Goal: Task Accomplishment & Management: Use online tool/utility

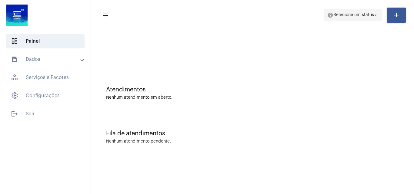
click at [361, 14] on span "Selecione um status" at bounding box center [354, 15] width 41 height 4
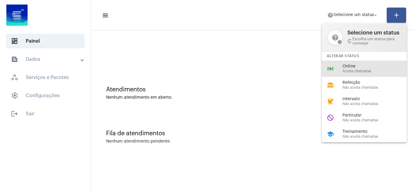
click at [352, 63] on div "online_prediction Online Aceita chamadas" at bounding box center [369, 69] width 95 height 16
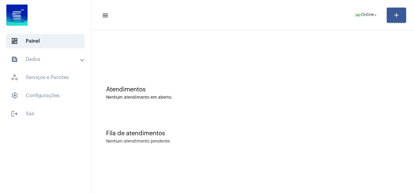
click at [282, 38] on div at bounding box center [252, 50] width 317 height 35
click at [253, 63] on div at bounding box center [252, 50] width 317 height 35
click at [68, 61] on mat-panel-title "text_snippet_outlined Dados" at bounding box center [46, 59] width 70 height 7
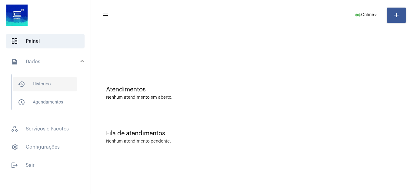
click at [57, 83] on span "history_outlined Histórico" at bounding box center [45, 84] width 64 height 15
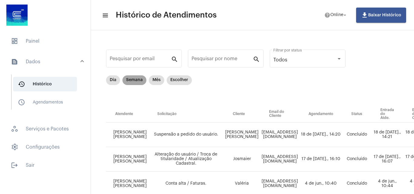
click at [138, 79] on mat-chip "Semana" at bounding box center [135, 81] width 24 height 10
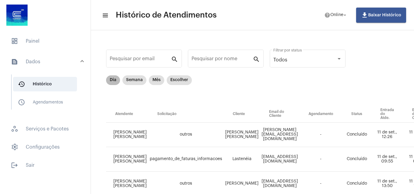
click at [111, 83] on mat-chip "Dia" at bounding box center [113, 81] width 14 height 10
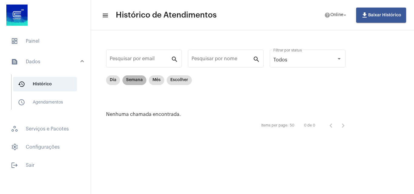
click at [132, 83] on mat-chip "Semana" at bounding box center [135, 81] width 24 height 10
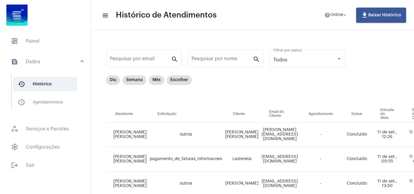
click at [86, 63] on mat-expansion-panel-header "text_snippet_outlined Dados" at bounding box center [47, 61] width 87 height 19
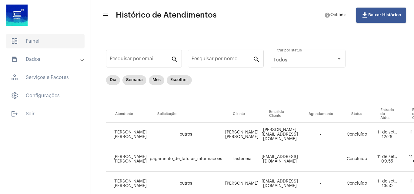
click at [46, 42] on span "dashboard Painel" at bounding box center [45, 41] width 79 height 15
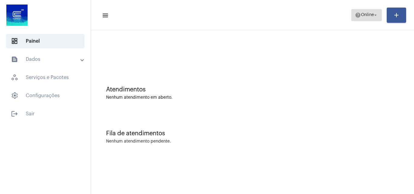
click at [360, 12] on span "help Online arrow_drop_down" at bounding box center [366, 14] width 23 height 11
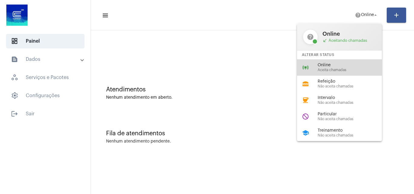
click at [321, 68] on span "Aceita chamadas" at bounding box center [352, 70] width 69 height 4
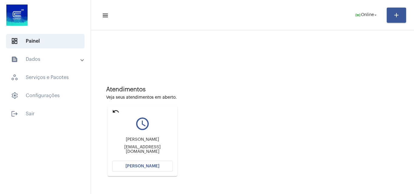
click at [154, 167] on span "[PERSON_NAME]" at bounding box center [143, 166] width 34 height 4
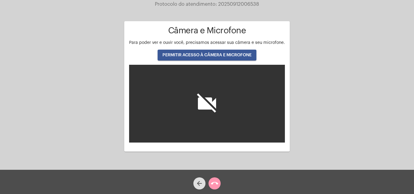
click at [231, 57] on span "PERMITIR ACESSO À CÂMERA E MICROFONE" at bounding box center [207, 55] width 89 height 4
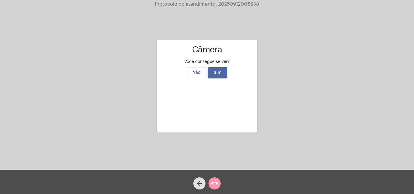
click at [223, 67] on button "Sim" at bounding box center [217, 72] width 19 height 11
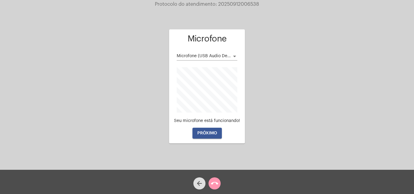
click at [212, 132] on span "PRÓXIMO" at bounding box center [208, 133] width 20 height 4
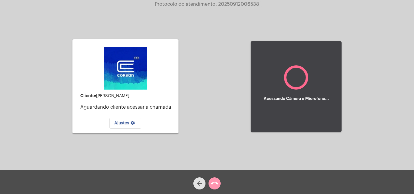
click at [202, 183] on mat-icon "arrow_back" at bounding box center [199, 183] width 7 height 7
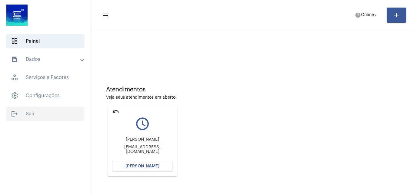
click at [10, 111] on span "logout Sair" at bounding box center [45, 114] width 79 height 15
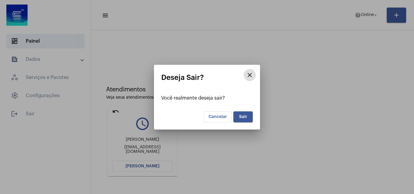
click at [244, 115] on span "Sair" at bounding box center [243, 117] width 8 height 4
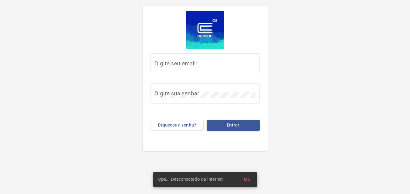
click at [80, 131] on div "Digite seu email * Digite sua senha * Esqueceu a senha? Entrar" at bounding box center [205, 75] width 410 height 151
click at [70, 147] on div "Digite seu email * Digite sua senha * Esqueceu a senha? Entrar" at bounding box center [205, 75] width 410 height 151
